Goal: Obtain resource: Obtain resource

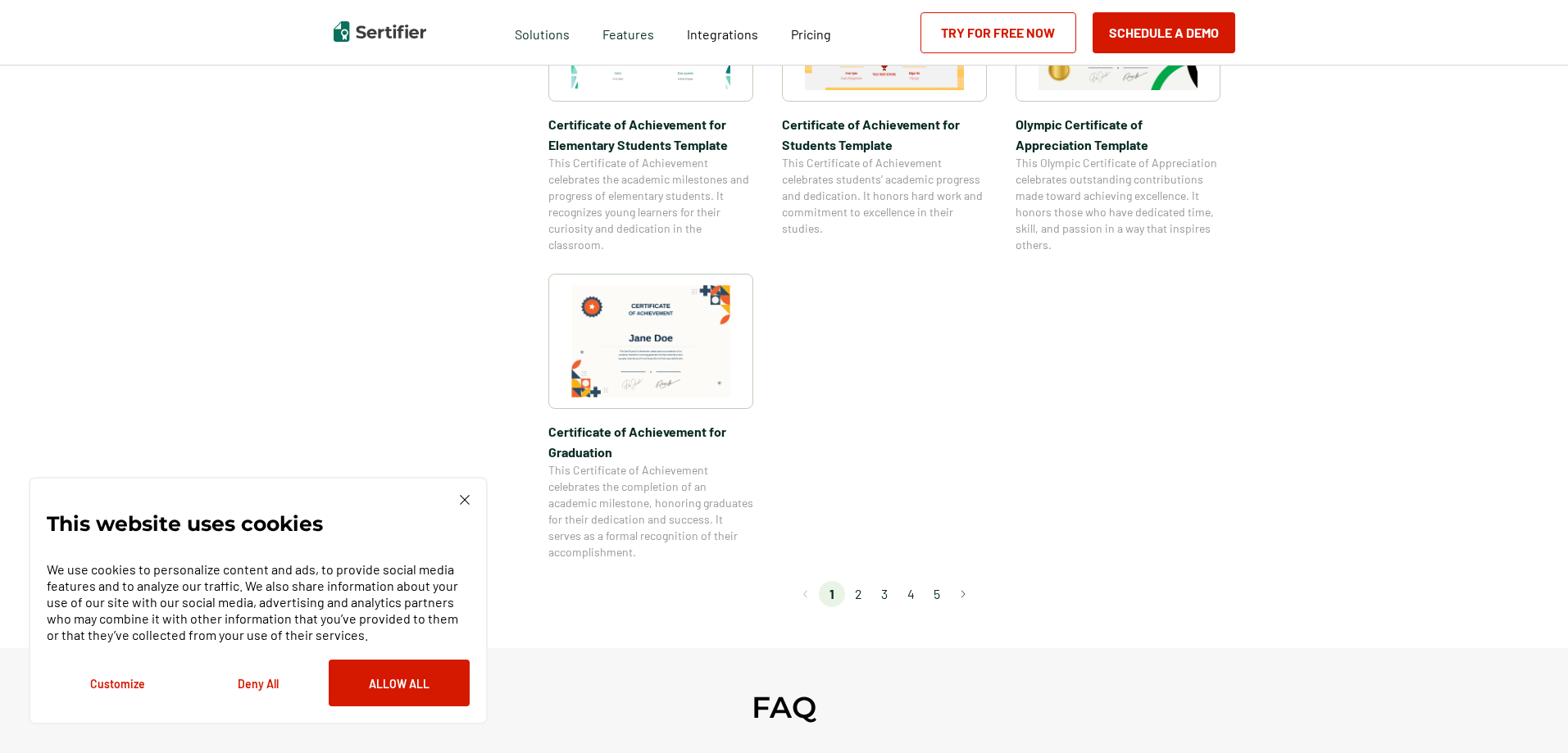
scroll to position [1312, 0]
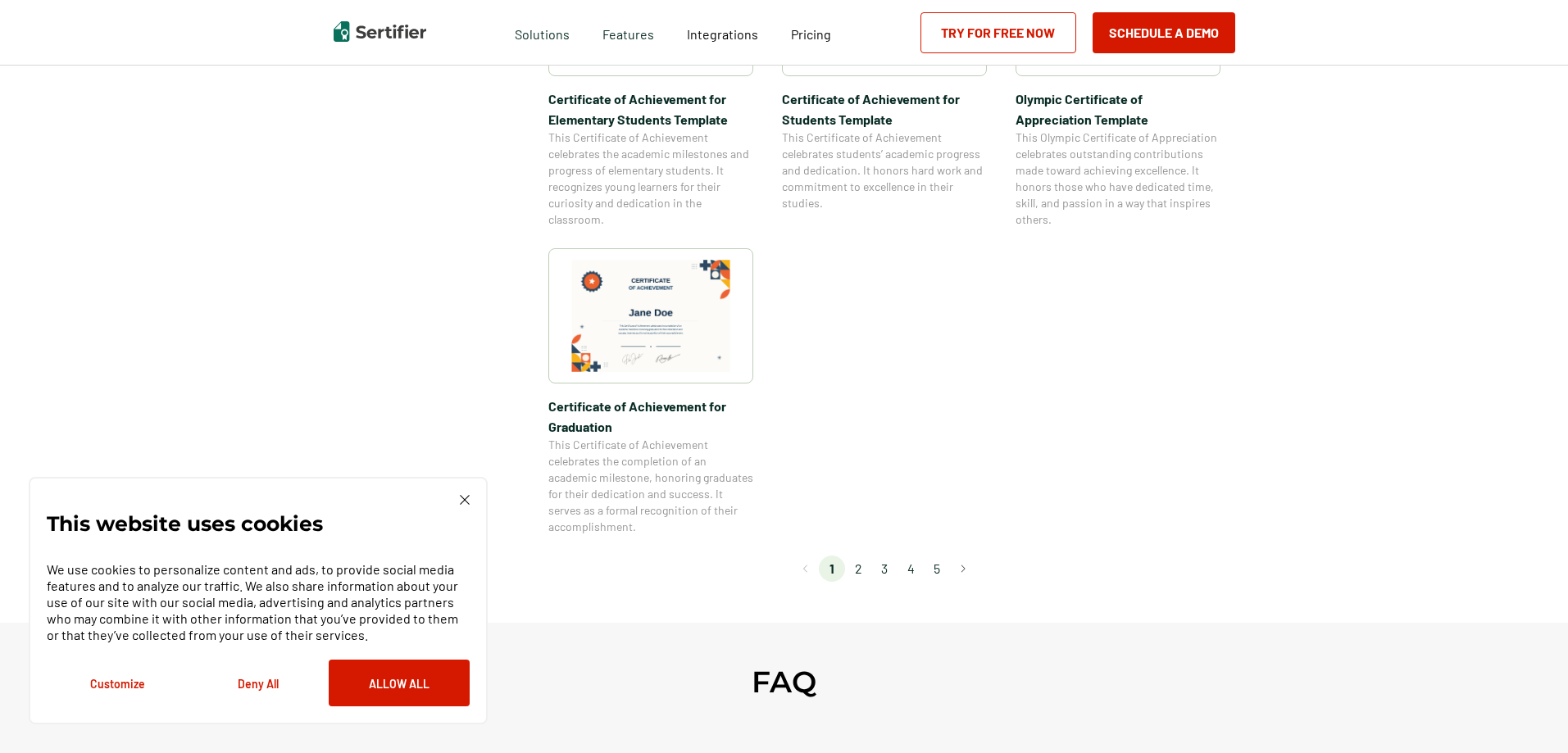
click at [864, 565] on li "2" at bounding box center [858, 568] width 26 height 26
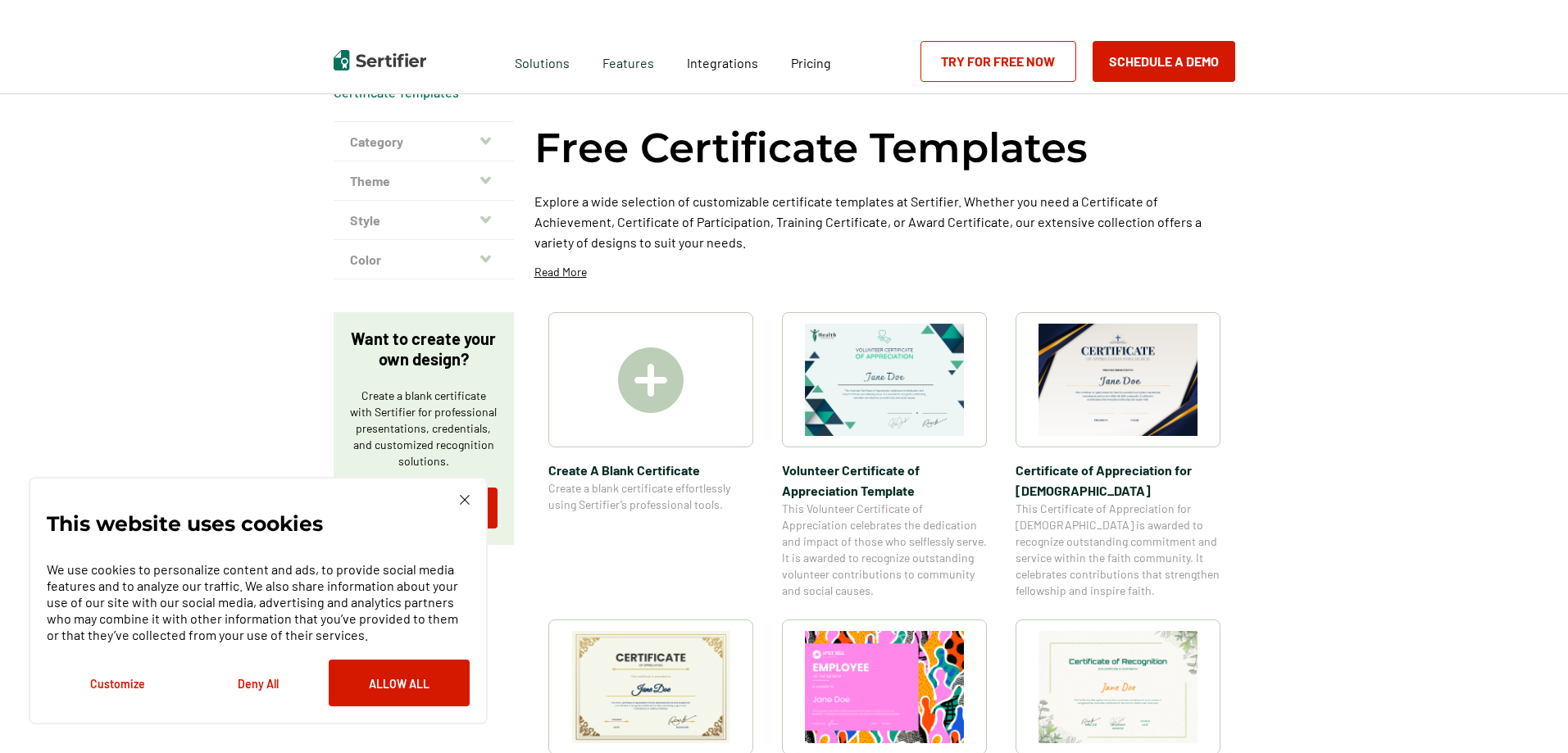
scroll to position [0, 0]
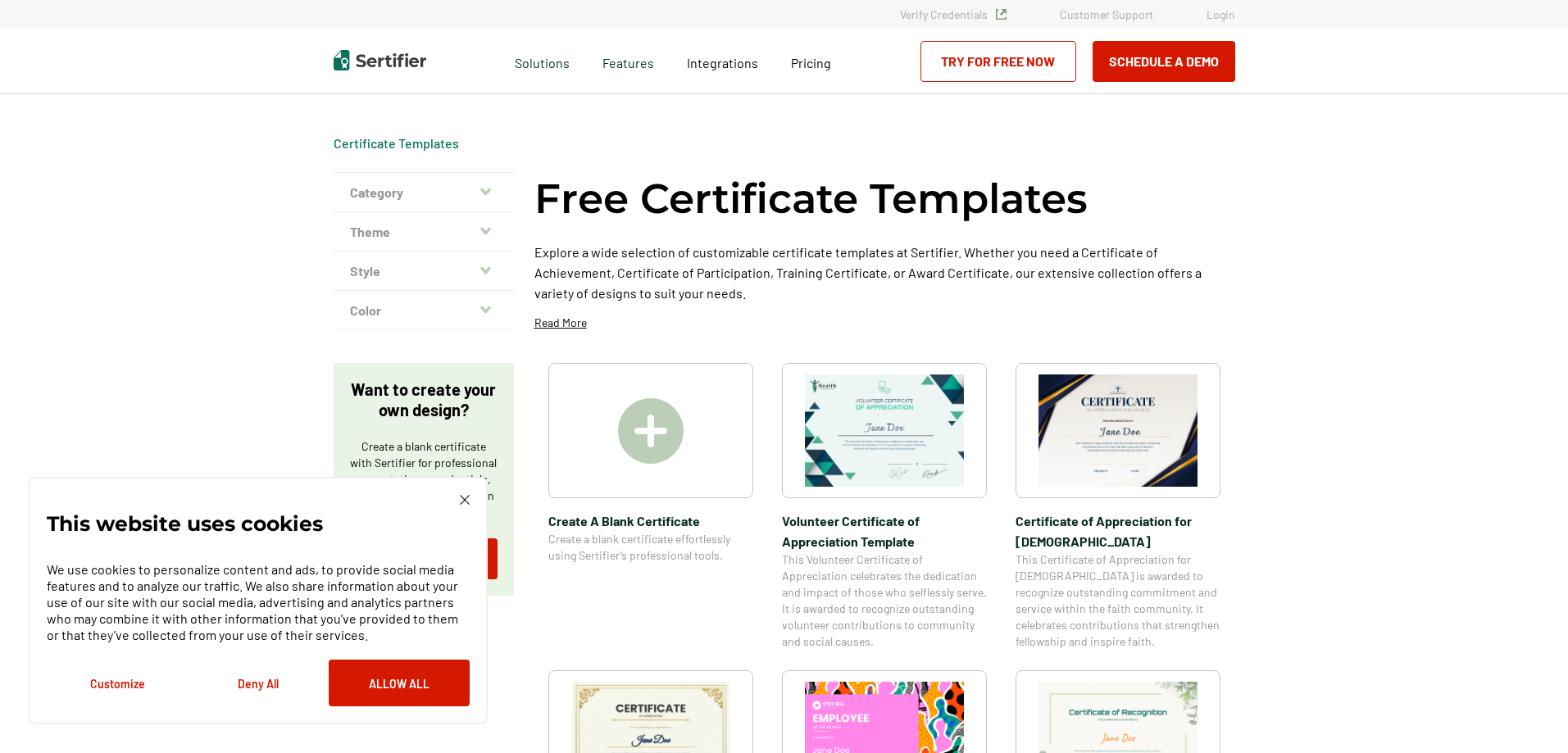
click at [1144, 424] on img at bounding box center [1118, 431] width 159 height 113
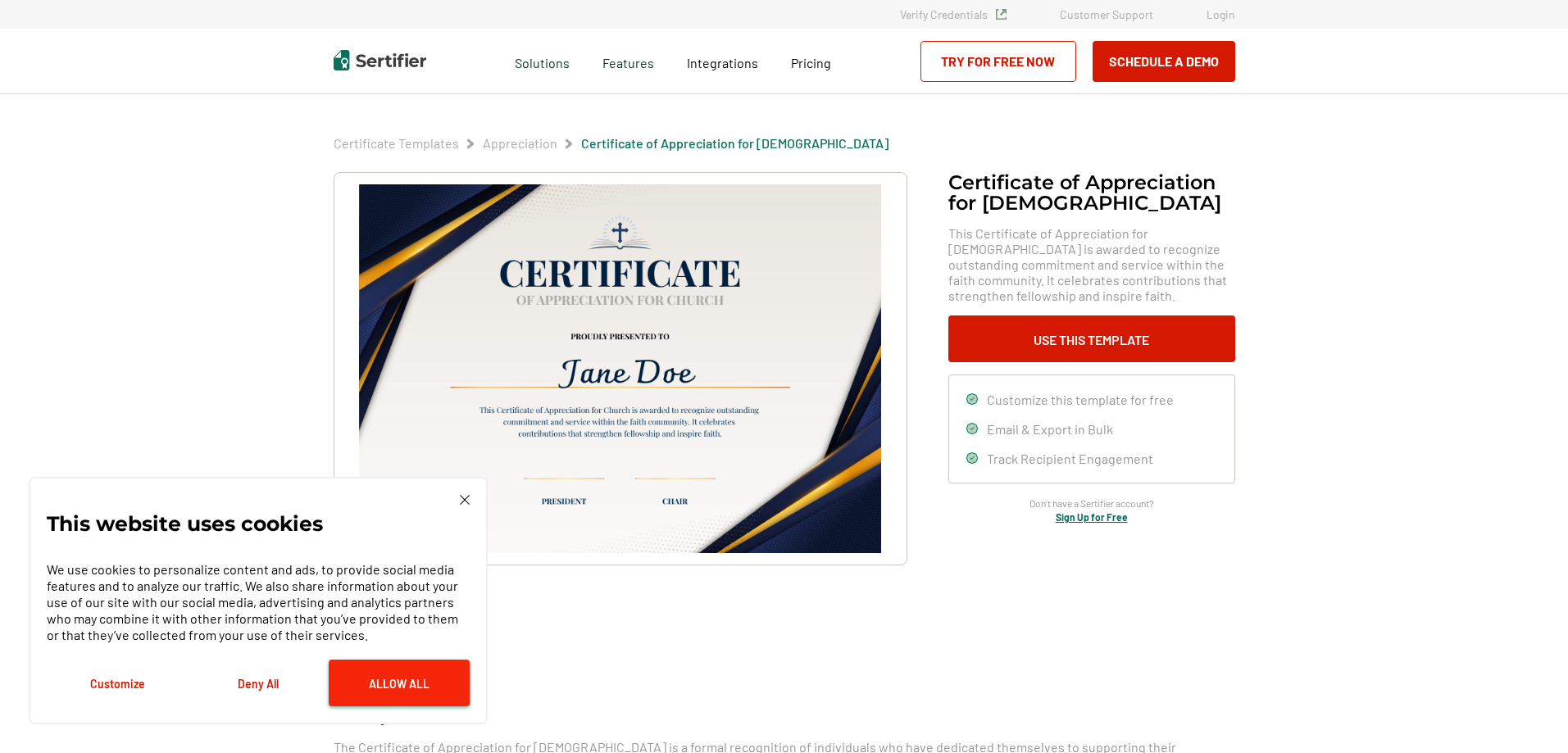
click at [403, 675] on button "Allow All" at bounding box center [399, 683] width 141 height 47
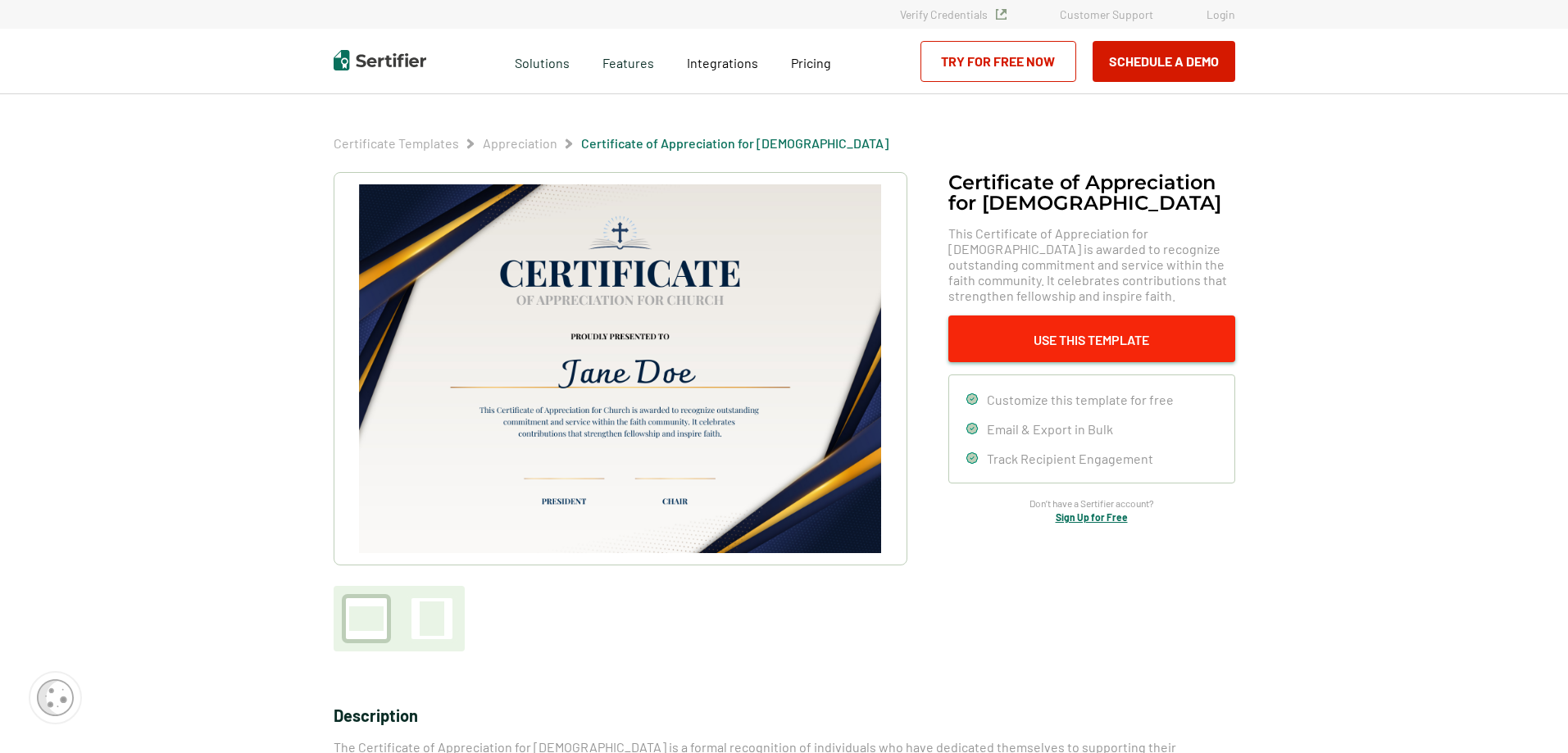
click at [1092, 334] on button "Use This Template" at bounding box center [1092, 340] width 287 height 47
